Goal: Task Accomplishment & Management: Use online tool/utility

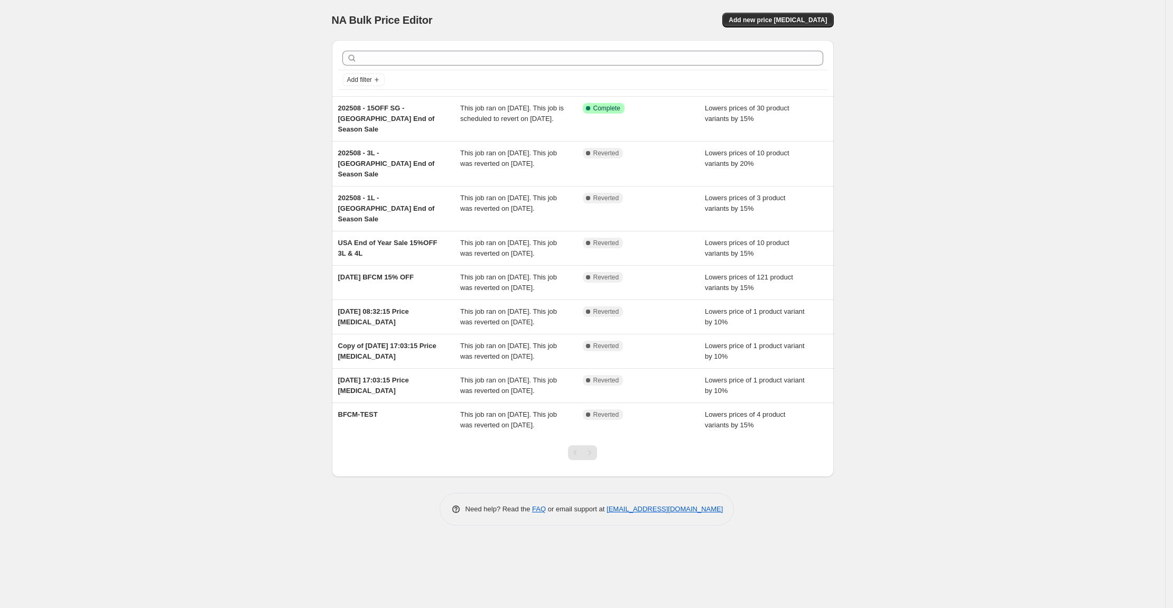
click at [224, 211] on div "NA Bulk Price Editor. This page is ready NA Bulk Price Editor Add new price [ME…" at bounding box center [582, 304] width 1165 height 608
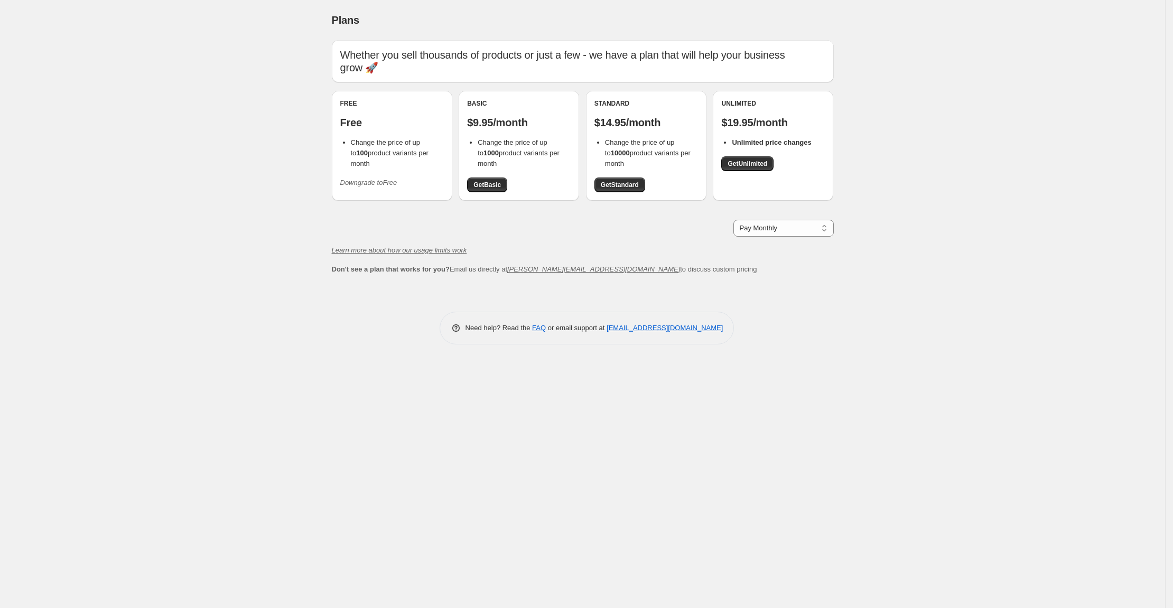
click at [272, 216] on div "Plans. This page is ready Plans Whether you sell thousands of products or just …" at bounding box center [582, 304] width 1165 height 608
